Goal: Task Accomplishment & Management: Use online tool/utility

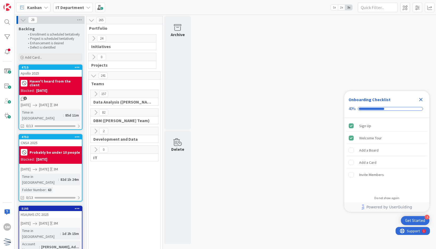
click at [95, 41] on icon at bounding box center [94, 39] width 6 height 6
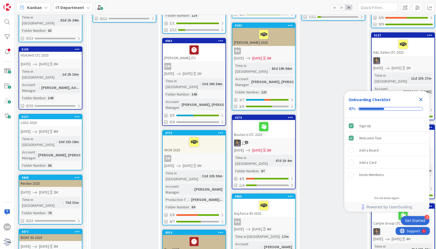
scroll to position [159, 0]
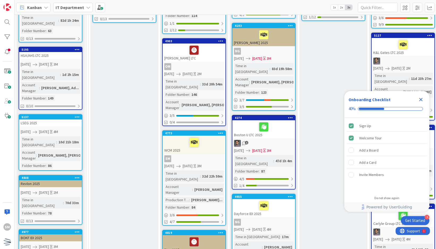
click at [77, 176] on icon at bounding box center [77, 178] width 5 height 4
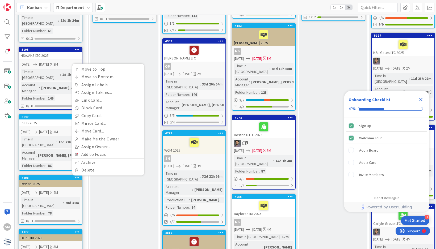
click at [46, 181] on div "Revlon 2025" at bounding box center [50, 184] width 63 height 7
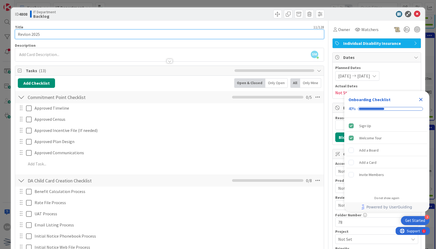
click at [43, 36] on input "Revlon 2025" at bounding box center [169, 35] width 309 height 10
type input "Revlon 2025 (Open Enrollment)"
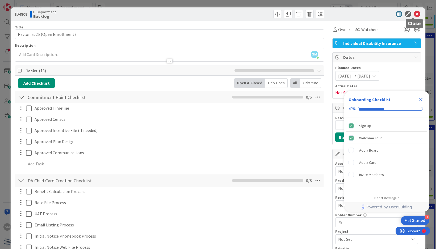
click at [415, 13] on icon at bounding box center [417, 14] width 6 height 6
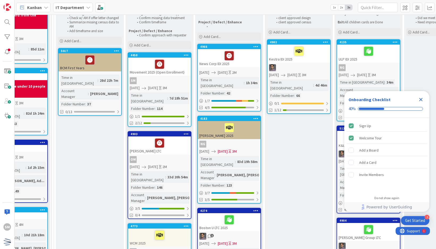
scroll to position [66, 35]
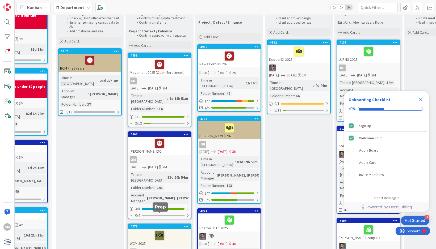
click at [161, 231] on icon at bounding box center [159, 235] width 9 height 9
click at [187, 225] on icon at bounding box center [186, 227] width 5 height 4
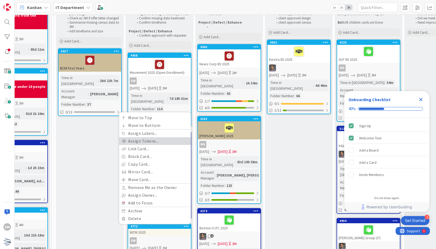
click at [166, 137] on link "Assign Tokens..." at bounding box center [155, 141] width 72 height 8
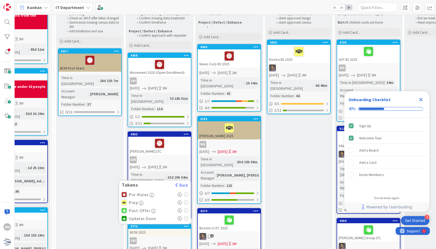
click at [180, 209] on icon at bounding box center [180, 211] width 5 height 4
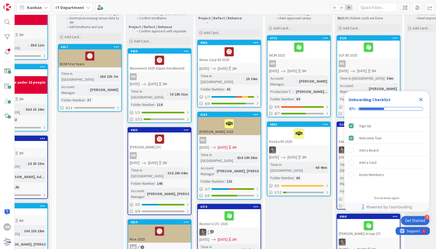
scroll to position [69, 35]
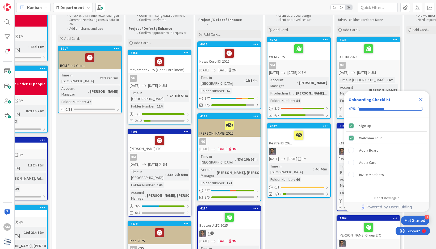
click at [297, 70] on span "[DATE]" at bounding box center [292, 73] width 10 height 6
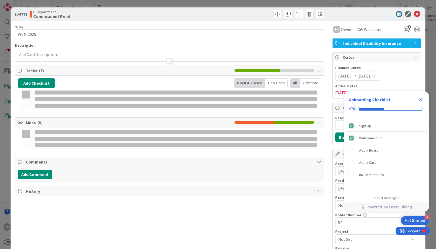
click at [305, 70] on li at bounding box center [308, 70] width 11 height 3
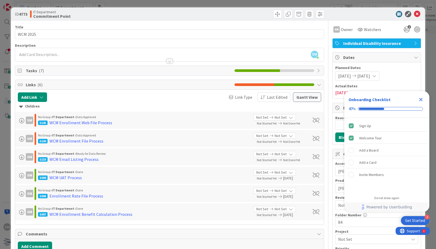
click at [138, 141] on div "5100 WCM Enrollment File Process" at bounding box center [143, 141] width 211 height 6
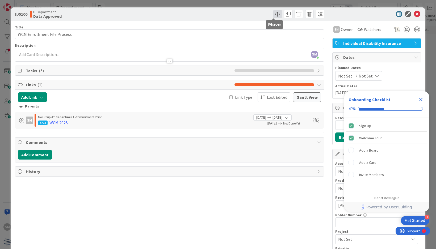
click at [273, 17] on span at bounding box center [277, 14] width 9 height 9
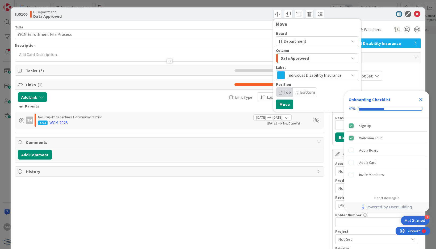
click at [322, 58] on div "Data Approved" at bounding box center [314, 58] width 70 height 9
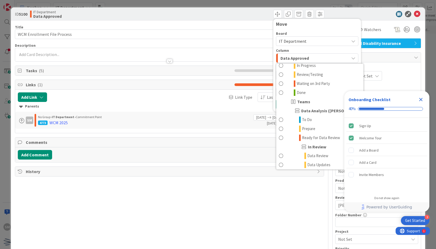
scroll to position [116, 0]
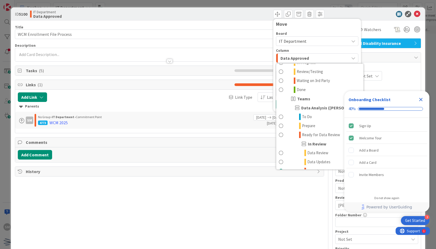
click at [421, 100] on icon "Close Checklist" at bounding box center [420, 99] width 3 height 3
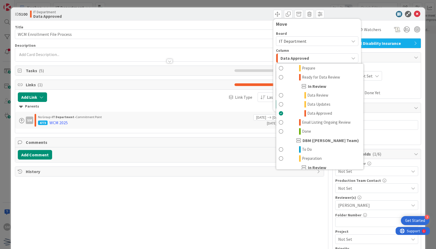
scroll to position [179, 0]
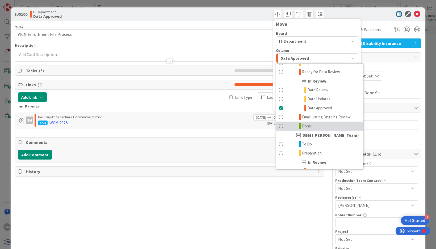
click at [322, 124] on link "Done" at bounding box center [319, 126] width 87 height 9
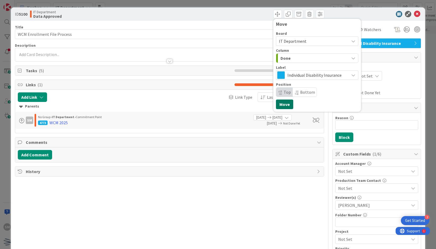
click at [285, 102] on button "Move" at bounding box center [284, 105] width 17 height 10
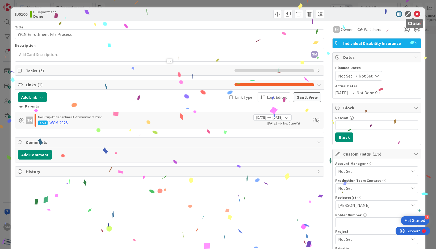
click at [414, 12] on icon at bounding box center [417, 14] width 6 height 6
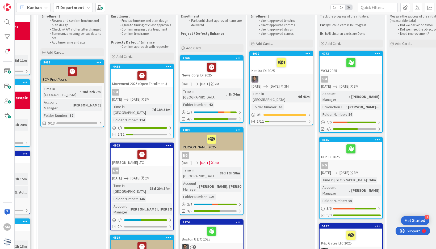
scroll to position [54, 52]
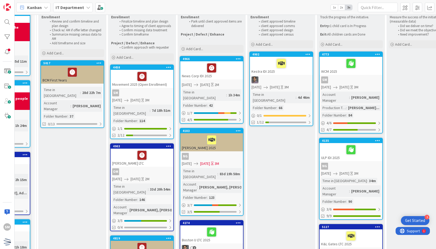
click at [344, 77] on div "SM" at bounding box center [351, 80] width 63 height 7
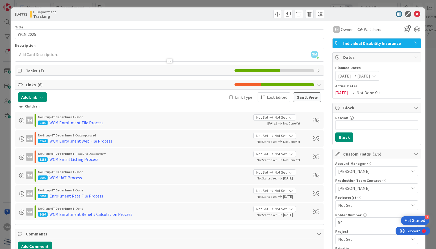
click at [209, 139] on div "5145 WCM Enrollment Web File Process" at bounding box center [143, 141] width 211 height 6
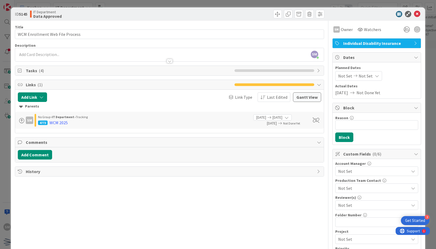
scroll to position [81, 52]
click at [274, 11] on span at bounding box center [277, 14] width 9 height 9
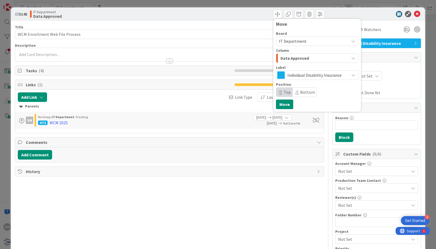
click at [330, 60] on div "Data Approved" at bounding box center [314, 58] width 70 height 9
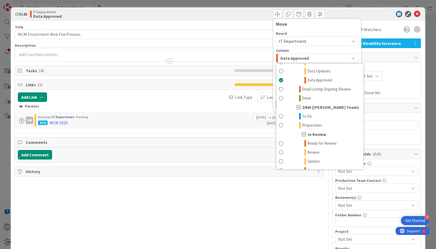
scroll to position [209, 0]
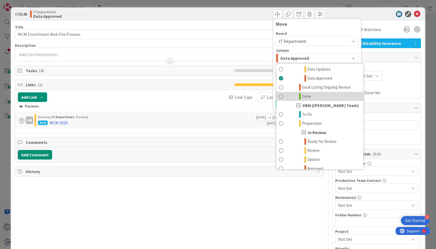
click at [329, 96] on link "Done" at bounding box center [319, 96] width 87 height 9
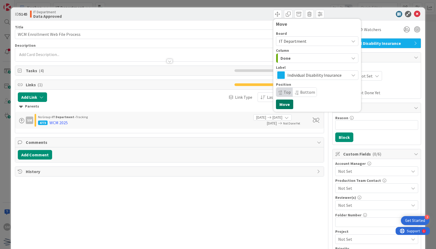
click at [286, 105] on button "Move" at bounding box center [284, 105] width 17 height 10
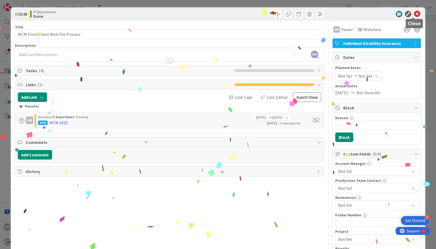
click at [414, 14] on icon at bounding box center [417, 14] width 6 height 6
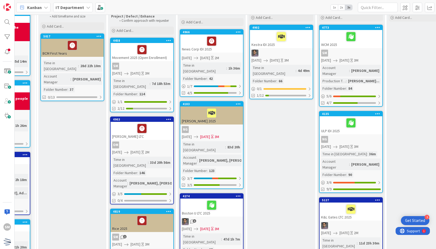
click at [338, 52] on div "SM" at bounding box center [351, 53] width 63 height 7
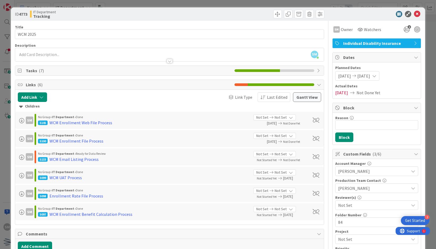
click at [197, 154] on div "No Group › IT Department › Ready for Data Review" at bounding box center [143, 154] width 211 height 5
click at [86, 161] on div "WCM Email Listing Process" at bounding box center [73, 159] width 49 height 6
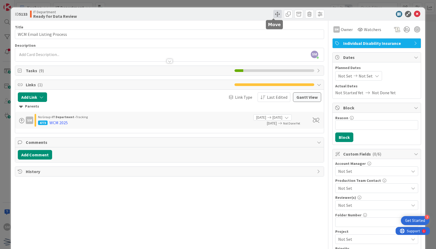
click at [273, 11] on span at bounding box center [277, 14] width 9 height 9
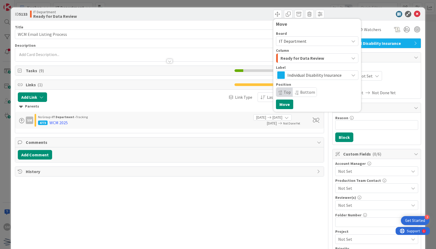
click at [295, 60] on span "Ready for Data Review" at bounding box center [303, 58] width 44 height 7
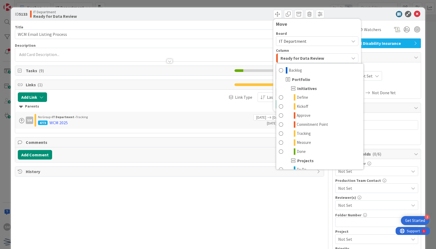
click at [295, 60] on span "Ready for Data Review" at bounding box center [303, 58] width 44 height 7
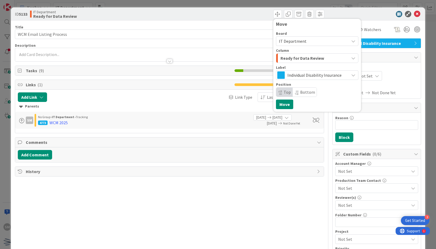
click at [295, 60] on span "Ready for Data Review" at bounding box center [303, 58] width 44 height 7
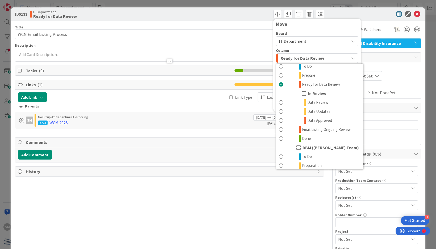
scroll to position [168, 0]
click at [315, 129] on span "Email Listing Ongoing Review" at bounding box center [326, 129] width 49 height 6
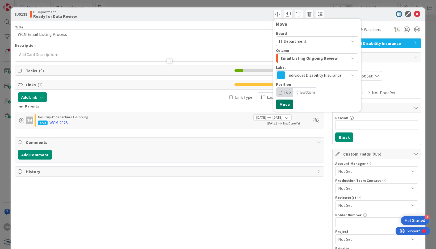
click at [283, 106] on button "Move" at bounding box center [284, 105] width 17 height 10
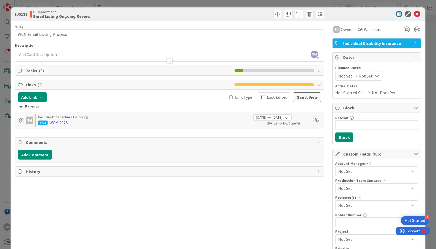
click at [31, 69] on span "Tasks ( 9 )" at bounding box center [129, 71] width 206 height 6
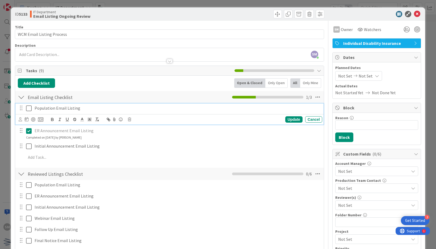
click at [89, 107] on p "Population Email Listing" at bounding box center [178, 108] width 286 height 6
click at [129, 118] on icon at bounding box center [129, 120] width 3 height 4
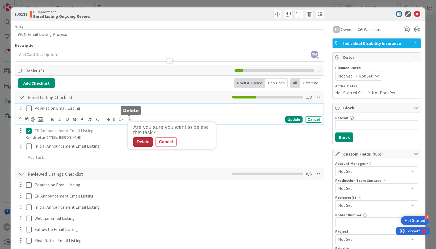
click at [144, 142] on div "Delete" at bounding box center [143, 142] width 20 height 10
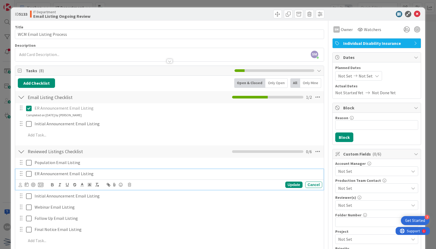
click at [28, 175] on icon at bounding box center [29, 174] width 6 height 6
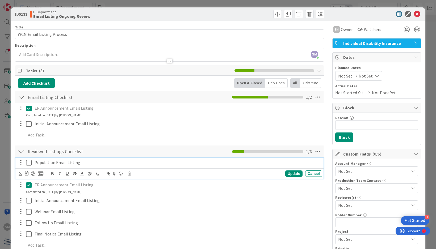
click at [102, 165] on p "Population Email Listing" at bounding box center [178, 163] width 286 height 6
click at [130, 173] on icon at bounding box center [129, 174] width 3 height 4
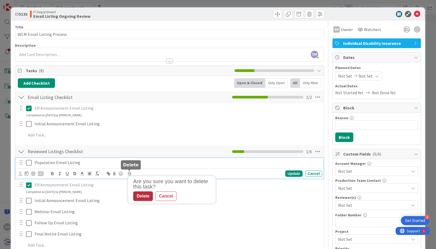
click at [145, 195] on div "Delete" at bounding box center [143, 197] width 20 height 10
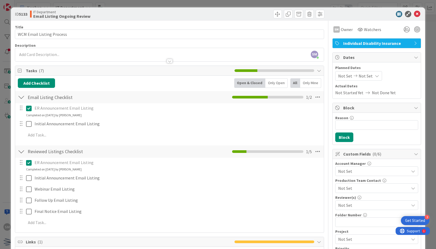
scroll to position [88, 52]
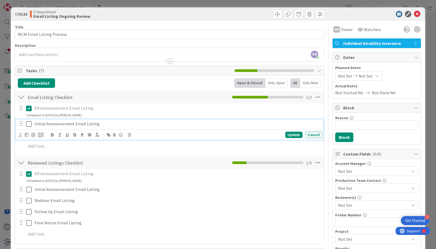
click at [130, 124] on p "Initial Announcement Email Listing" at bounding box center [178, 124] width 286 height 6
click at [129, 133] on icon at bounding box center [129, 135] width 3 height 4
click at [142, 156] on div "Delete" at bounding box center [143, 158] width 20 height 10
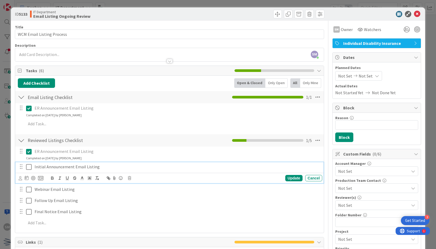
click at [111, 166] on p "Initial Announcement Email Listing" at bounding box center [178, 167] width 286 height 6
click at [129, 179] on icon at bounding box center [129, 179] width 3 height 4
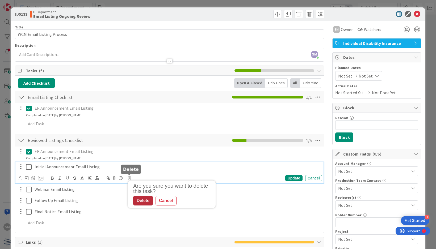
click at [145, 201] on div "Delete" at bounding box center [143, 201] width 20 height 10
